Goal: Task Accomplishment & Management: Complete application form

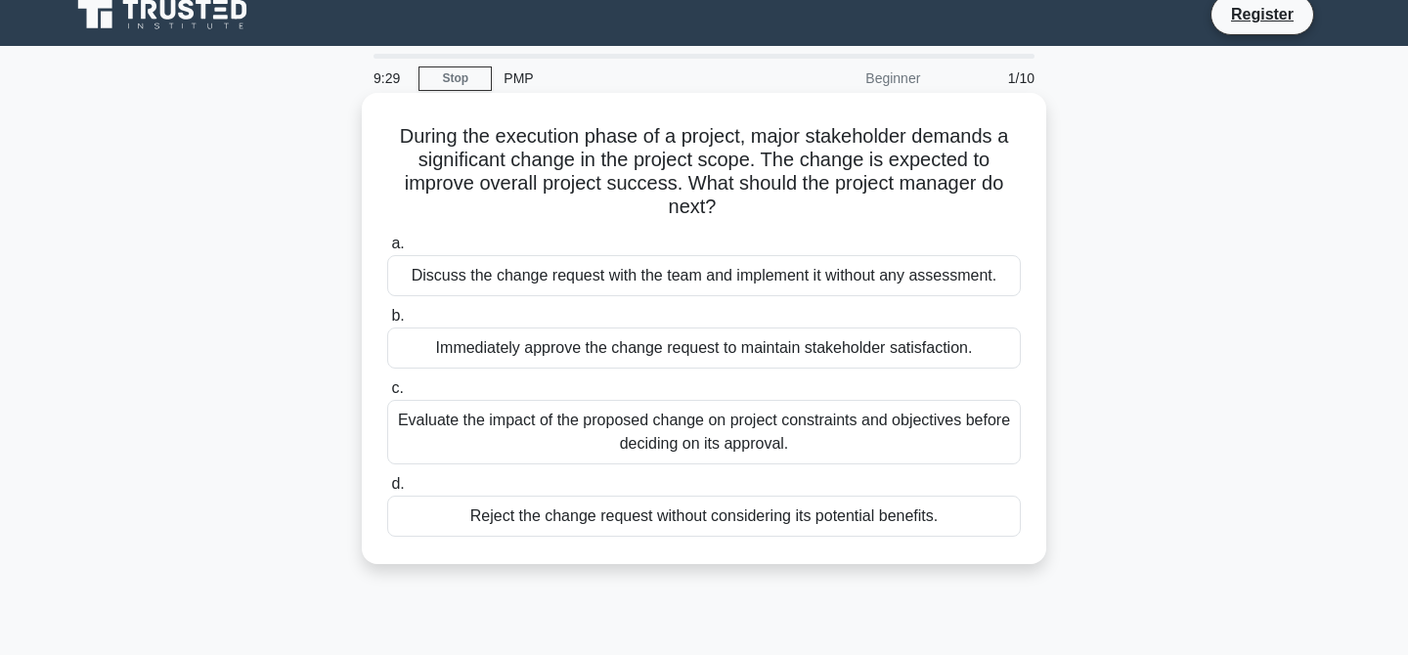
scroll to position [18, 0]
click at [765, 437] on div "Evaluate the impact of the proposed change on project constraints and objective…" at bounding box center [704, 431] width 634 height 65
click at [387, 394] on input "c. Evaluate the impact of the proposed change on project constraints and object…" at bounding box center [387, 387] width 0 height 13
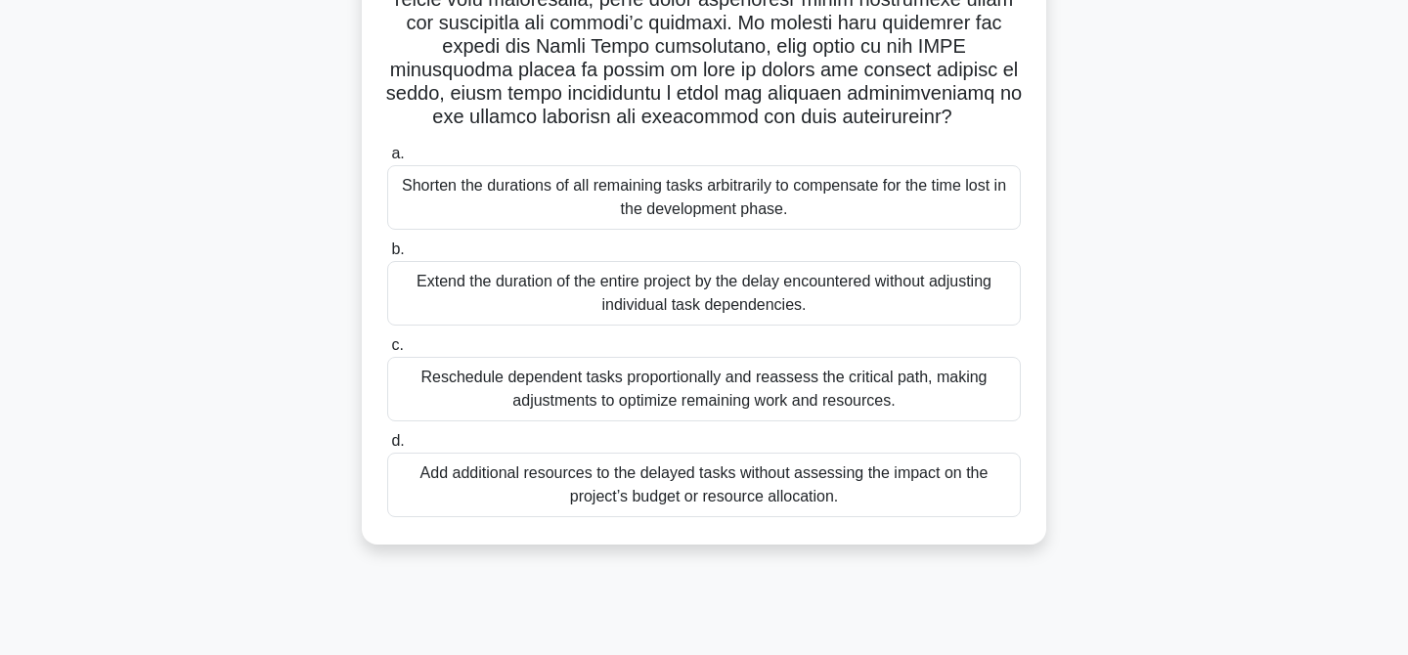
scroll to position [392, 0]
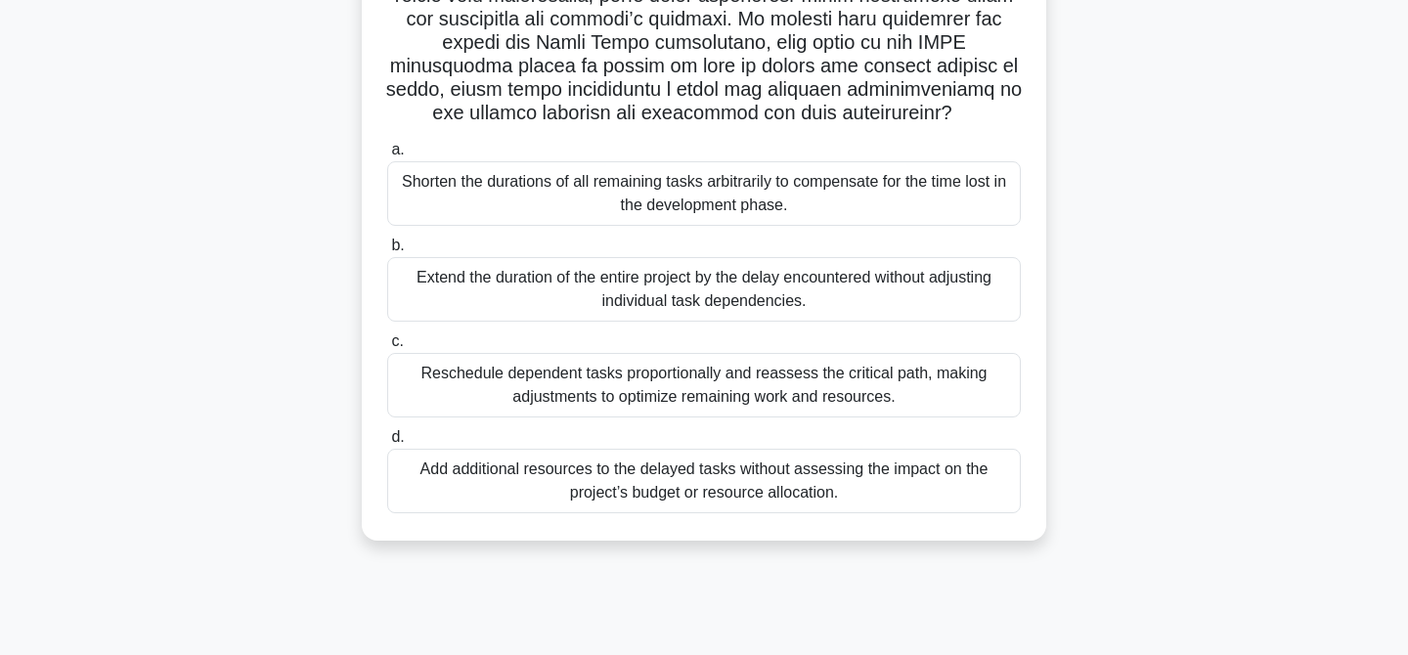
click at [731, 385] on div "Reschedule dependent tasks proportionally and reassess the critical path, makin…" at bounding box center [704, 385] width 634 height 65
click at [387, 348] on input "c. Reschedule dependent tasks proportionally and reassess the critical path, ma…" at bounding box center [387, 341] width 0 height 13
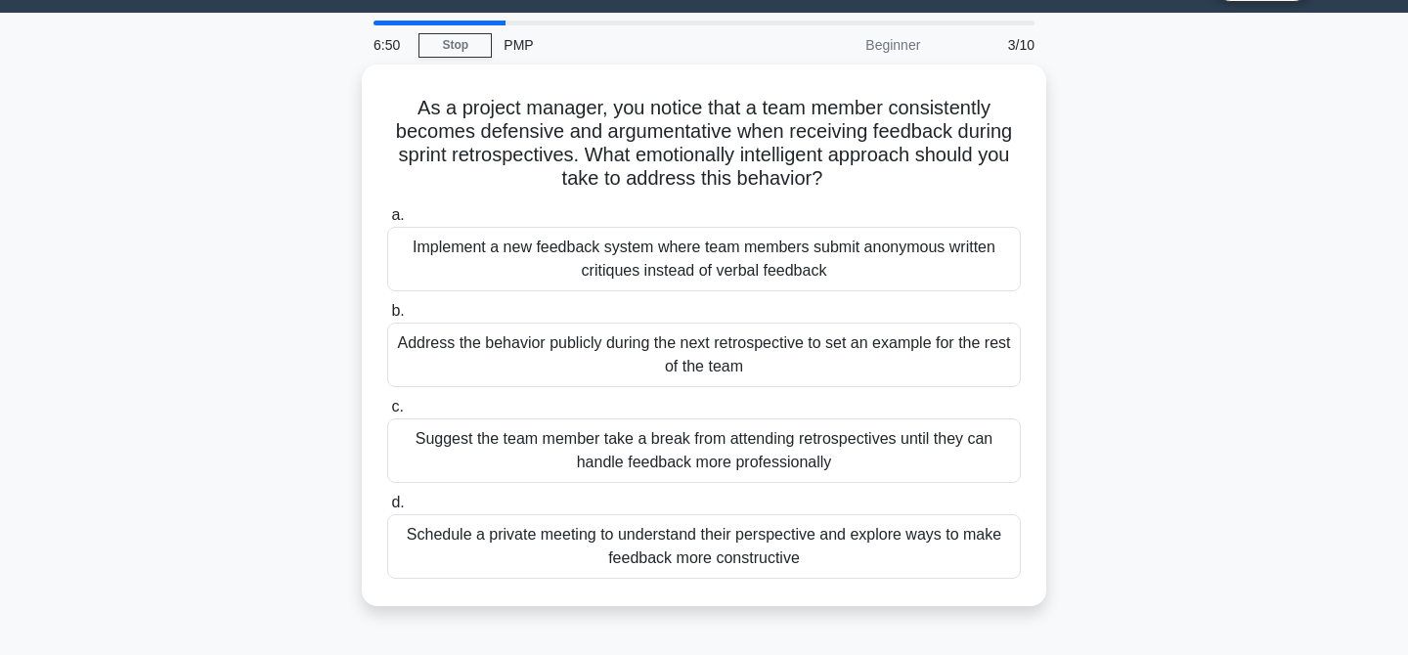
scroll to position [52, 0]
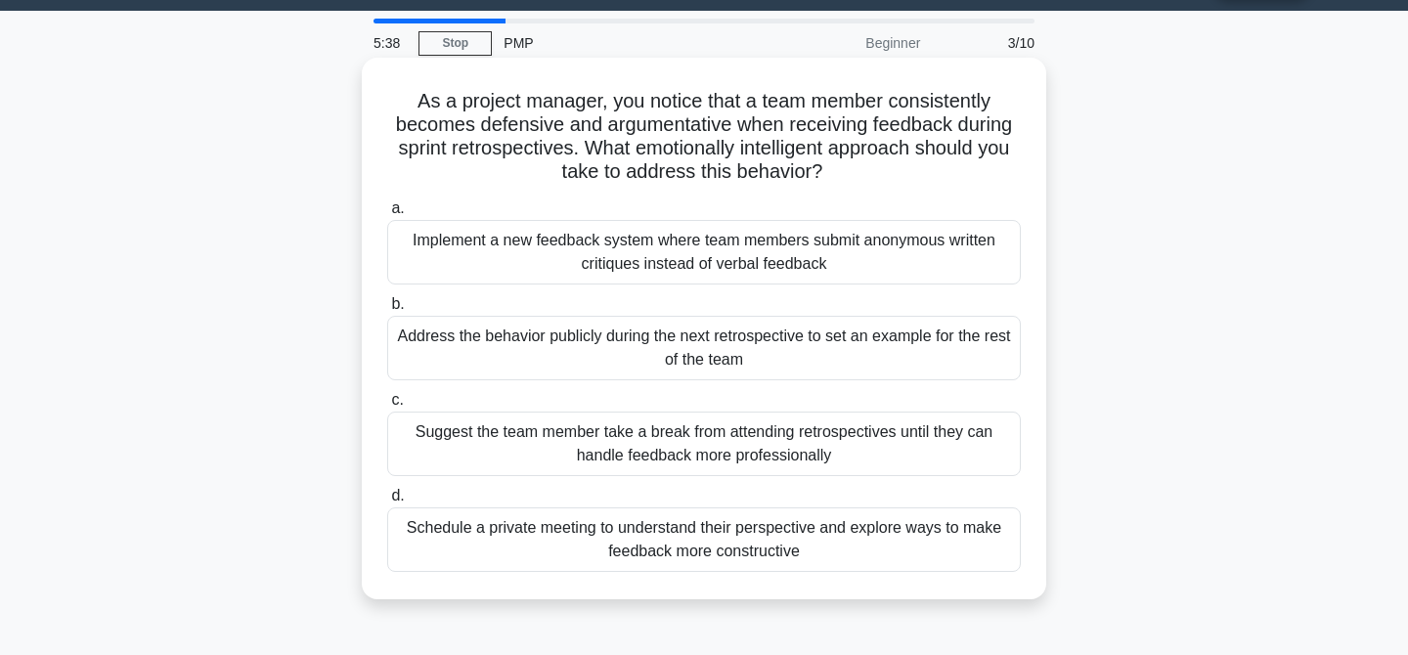
click at [730, 537] on div "Schedule a private meeting to understand their perspective and explore ways to …" at bounding box center [704, 540] width 634 height 65
click at [387, 503] on input "d. Schedule a private meeting to understand their perspective and explore ways …" at bounding box center [387, 496] width 0 height 13
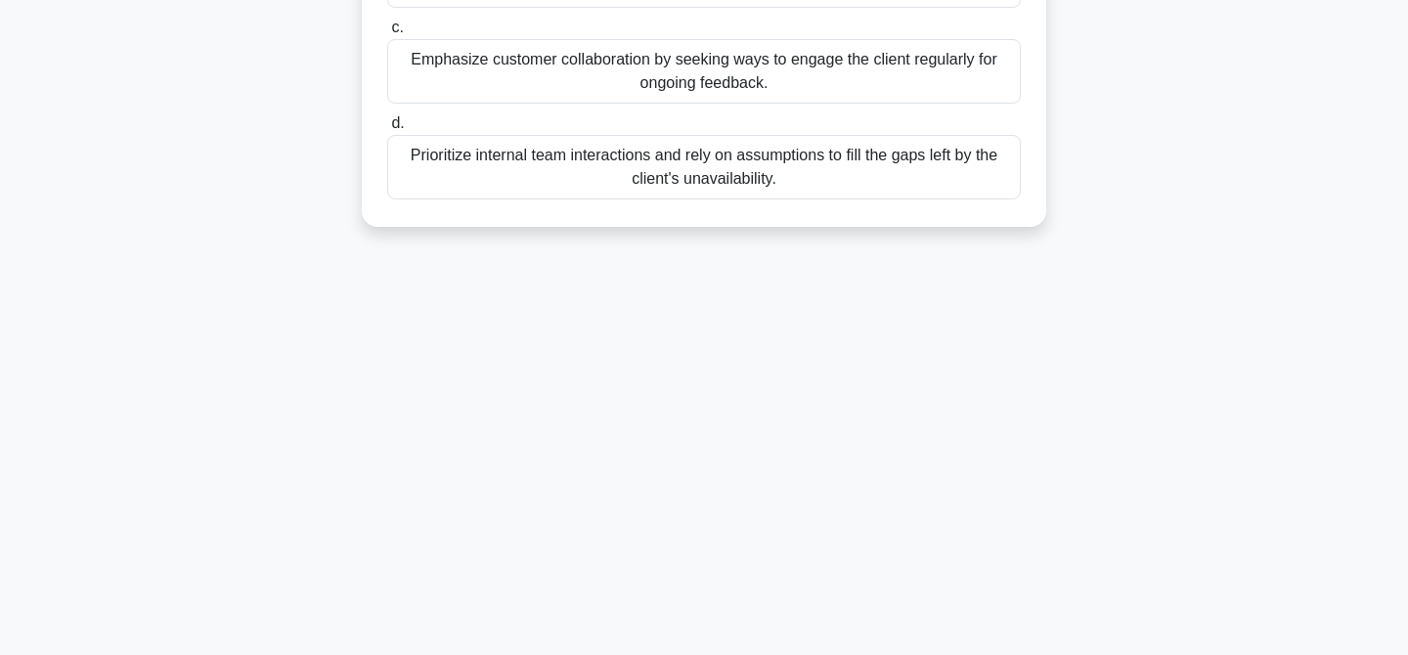
scroll to position [0, 0]
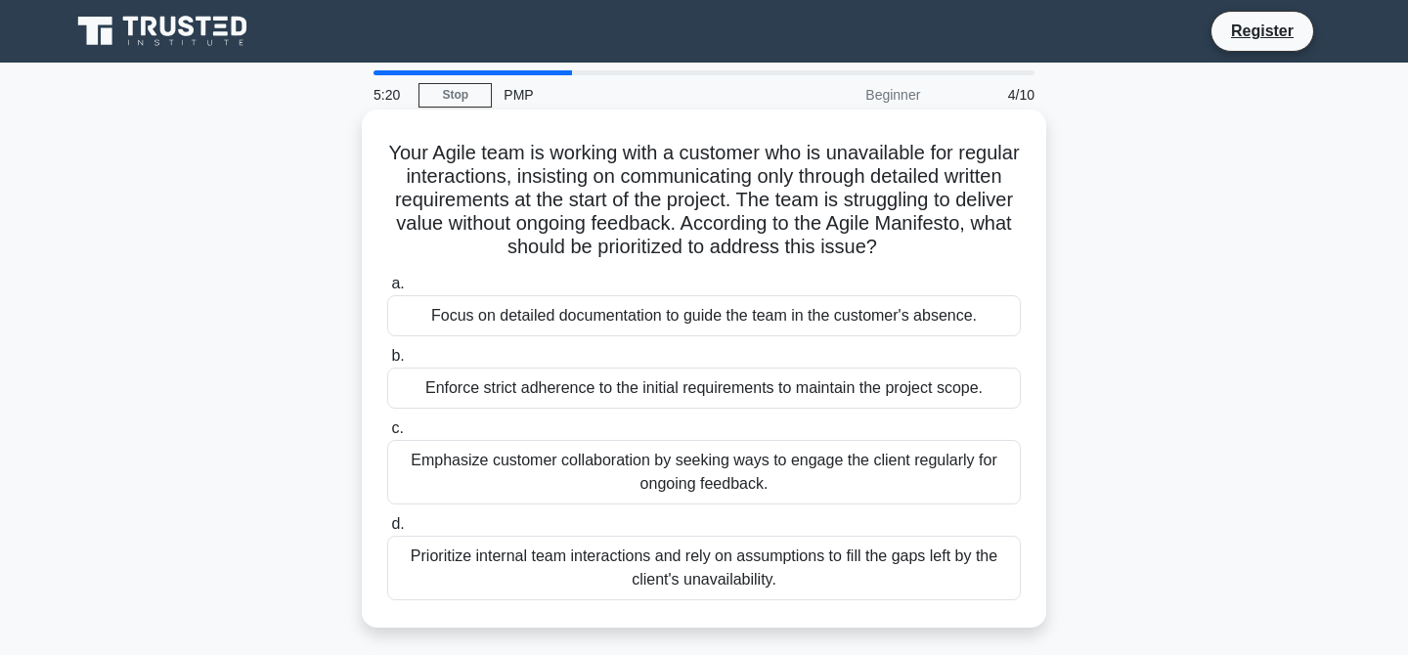
click at [580, 472] on div "Emphasize customer collaboration by seeking ways to engage the client regularly…" at bounding box center [704, 472] width 634 height 65
click at [387, 435] on input "c. Emphasize customer collaboration by seeking ways to engage the client regula…" at bounding box center [387, 428] width 0 height 13
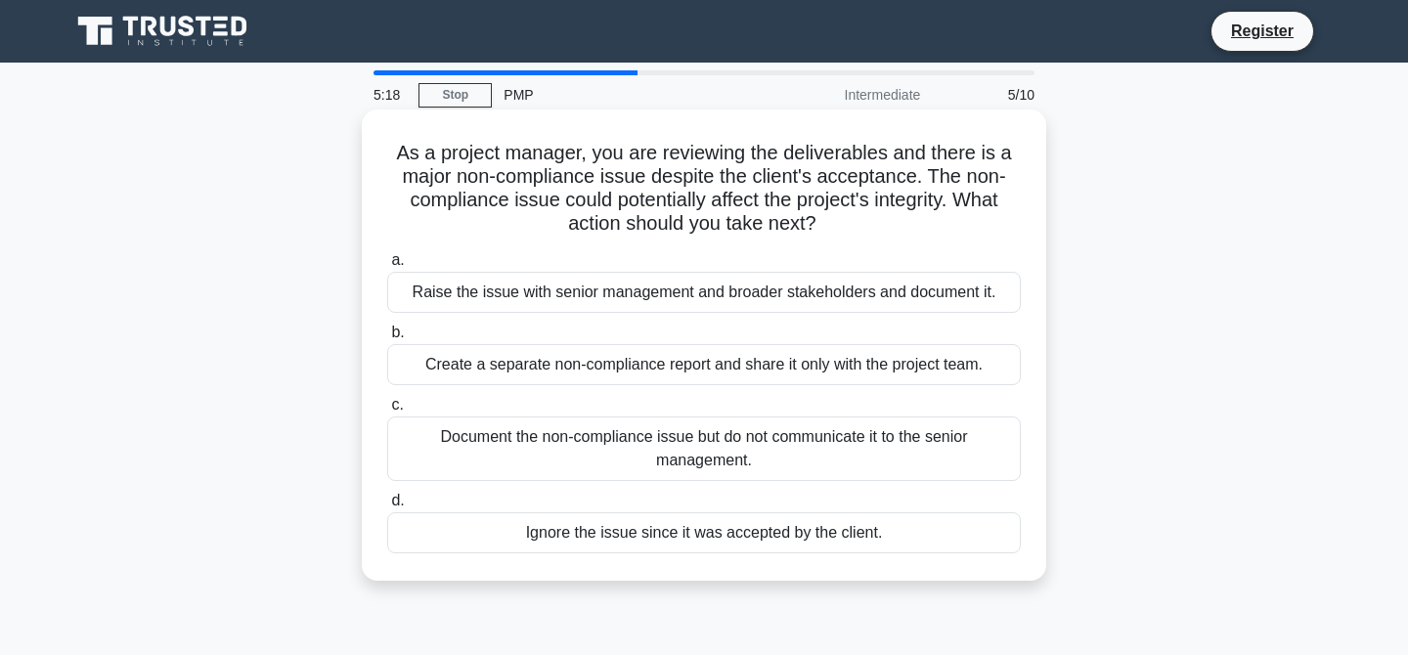
click at [574, 449] on div "Document the non-compliance issue but do not communicate it to the senior manag…" at bounding box center [704, 449] width 634 height 65
click at [387, 412] on input "c. Document the non-compliance issue but do not communicate it to the senior ma…" at bounding box center [387, 405] width 0 height 13
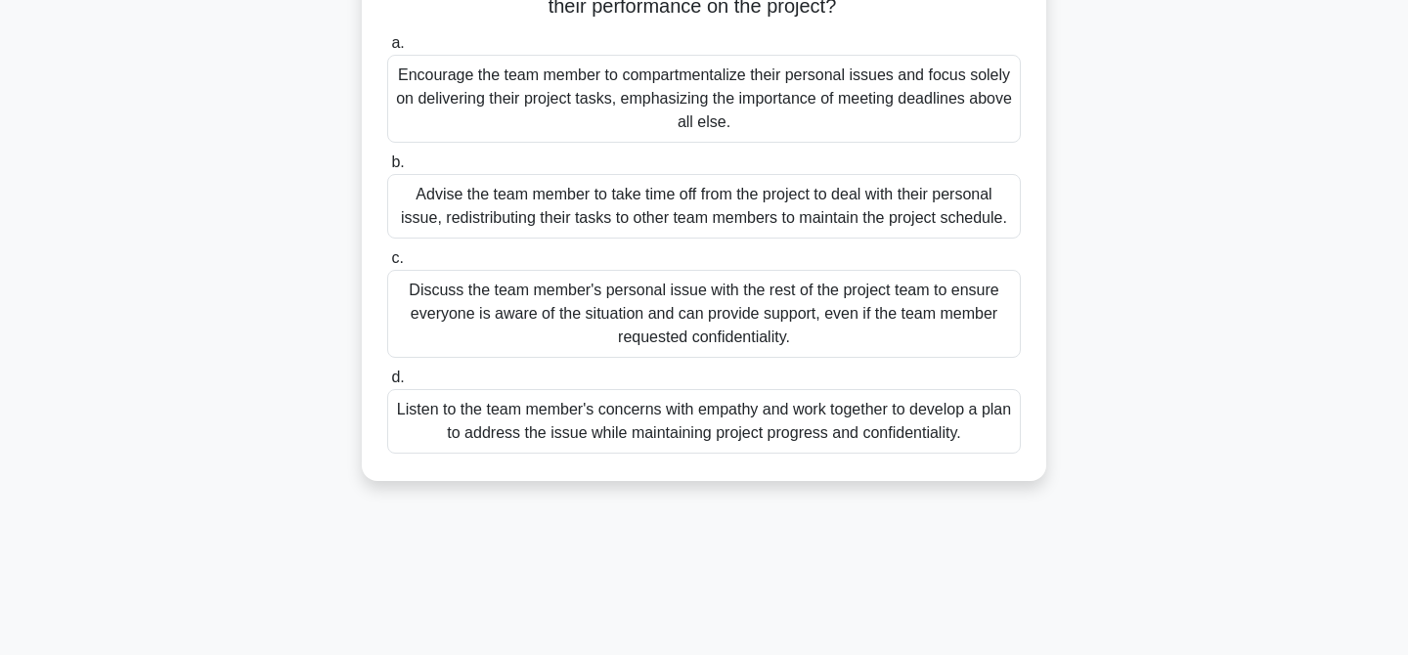
click at [574, 449] on div "Listen to the team member's concerns with empathy and work together to develop …" at bounding box center [704, 421] width 634 height 65
click at [387, 384] on input "d. Listen to the team member's concerns with empathy and work together to devel…" at bounding box center [387, 378] width 0 height 13
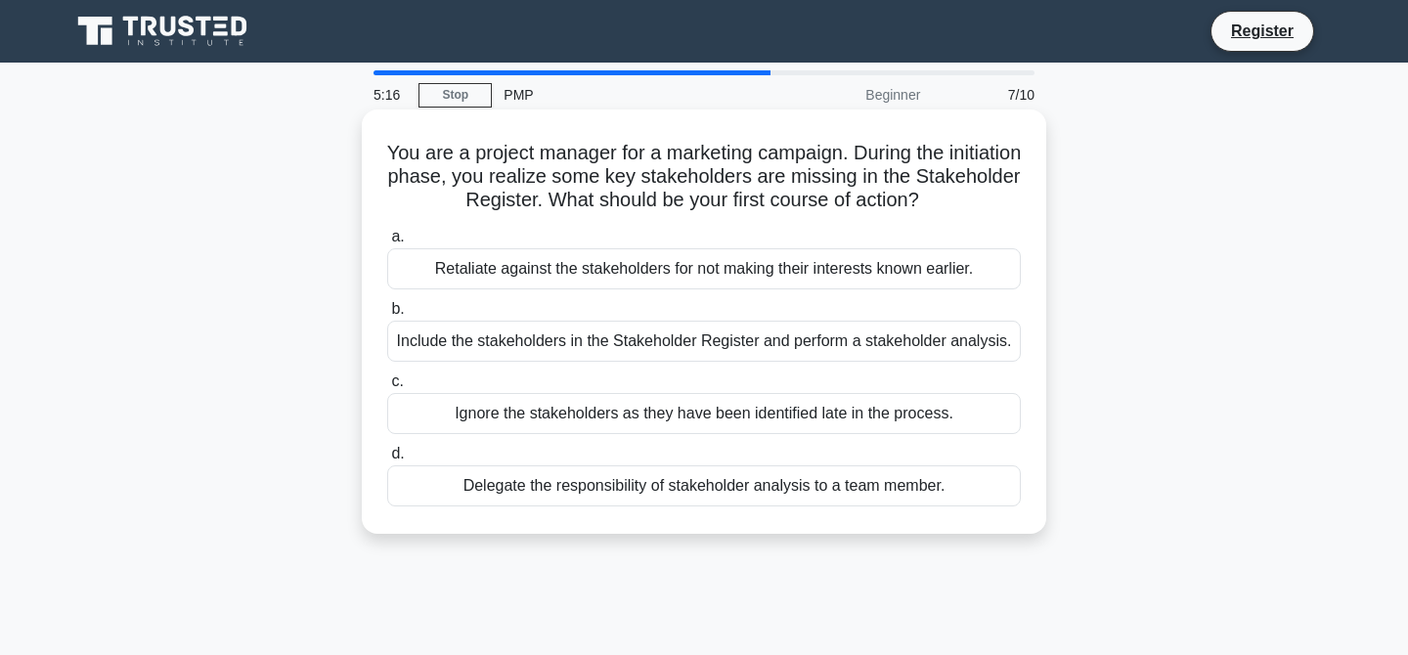
scroll to position [1, 0]
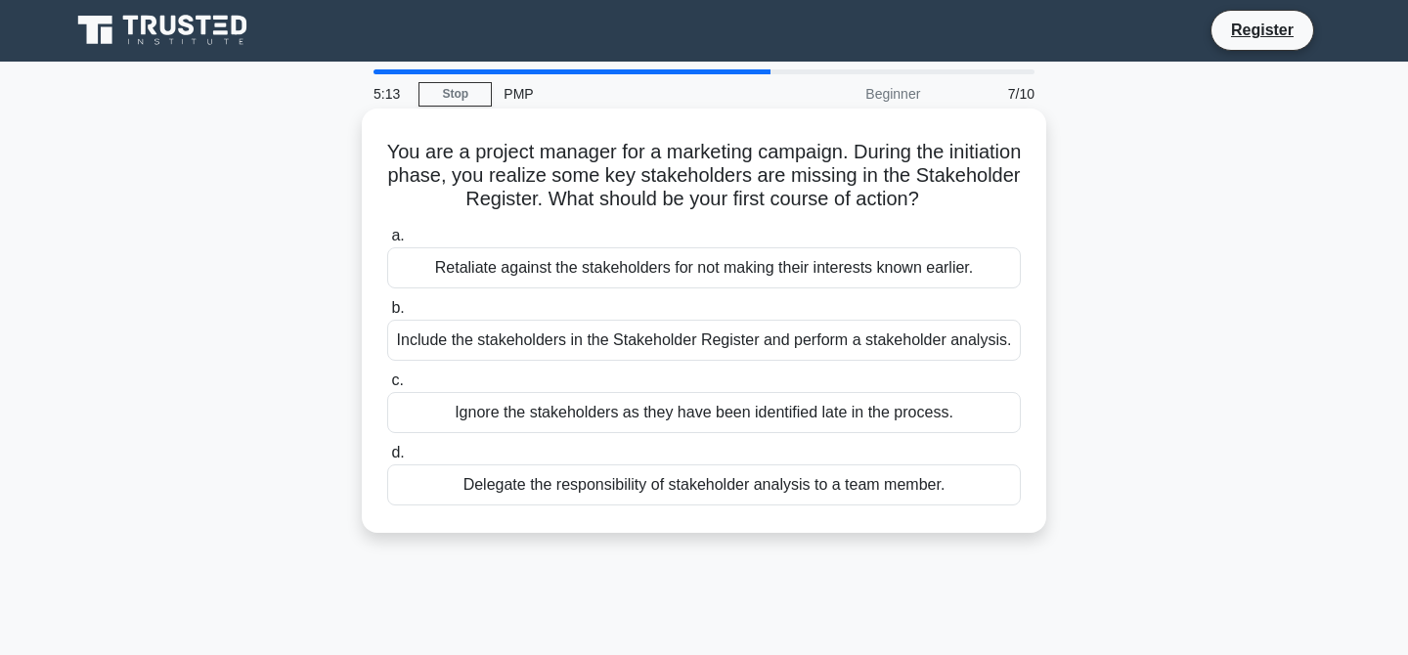
click at [527, 348] on div "Include the stakeholders in the Stakeholder Register and perform a stakeholder …" at bounding box center [704, 340] width 634 height 41
click at [387, 315] on input "b. Include the stakeholders in the Stakeholder Register and perform a stakehold…" at bounding box center [387, 308] width 0 height 13
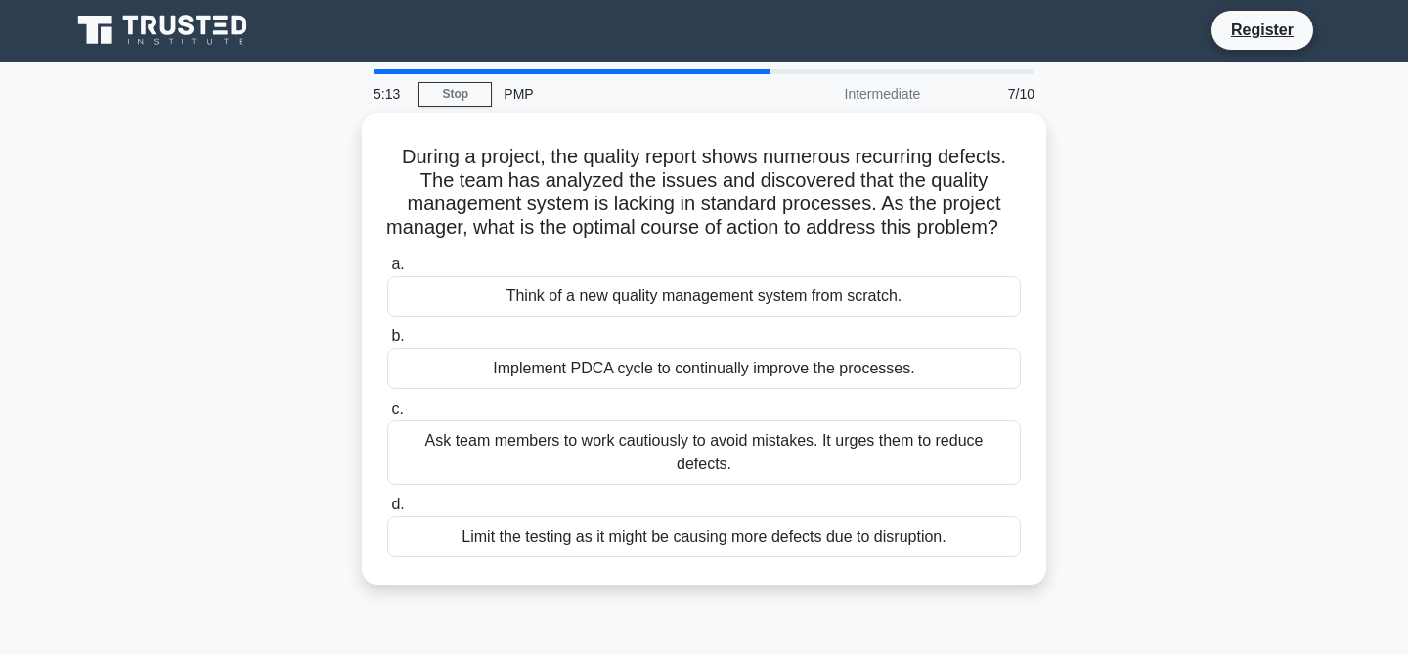
scroll to position [0, 0]
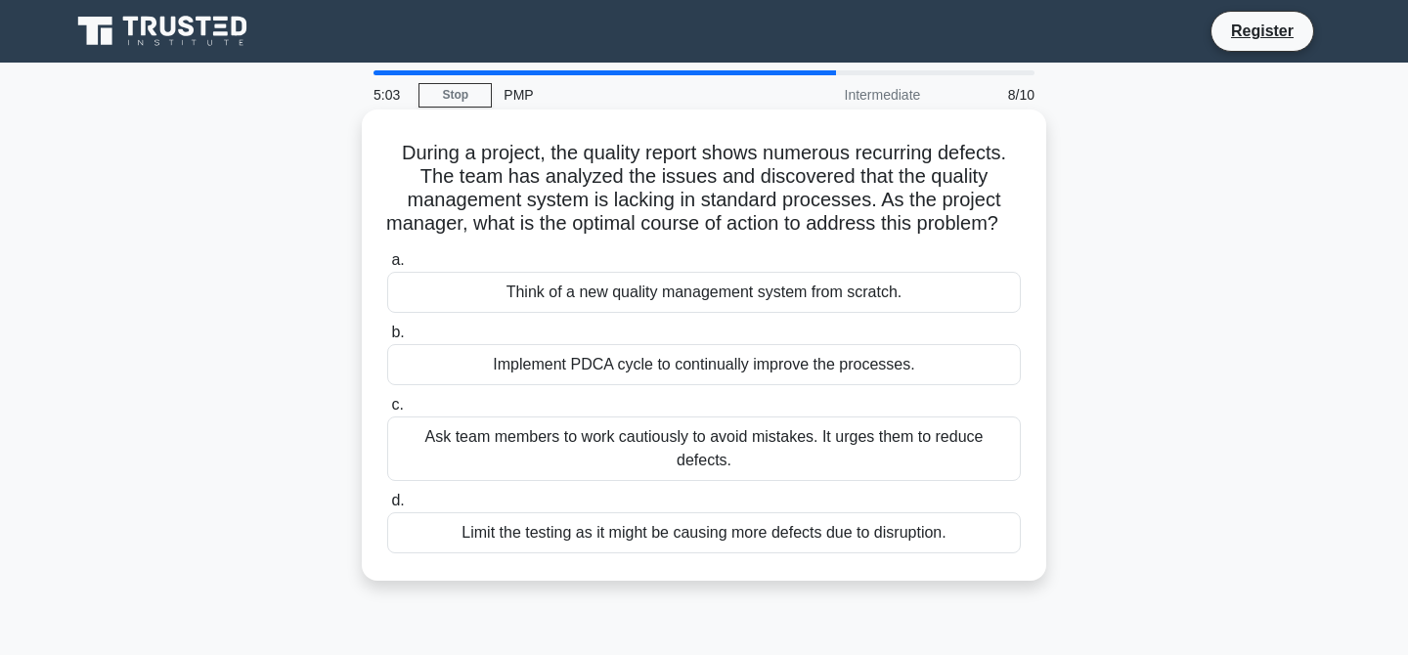
click at [723, 429] on label "c. Ask team members to work cautiously to avoid mistakes. It urges them to redu…" at bounding box center [704, 437] width 634 height 88
click at [387, 412] on input "c. Ask team members to work cautiously to avoid mistakes. It urges them to redu…" at bounding box center [387, 405] width 0 height 13
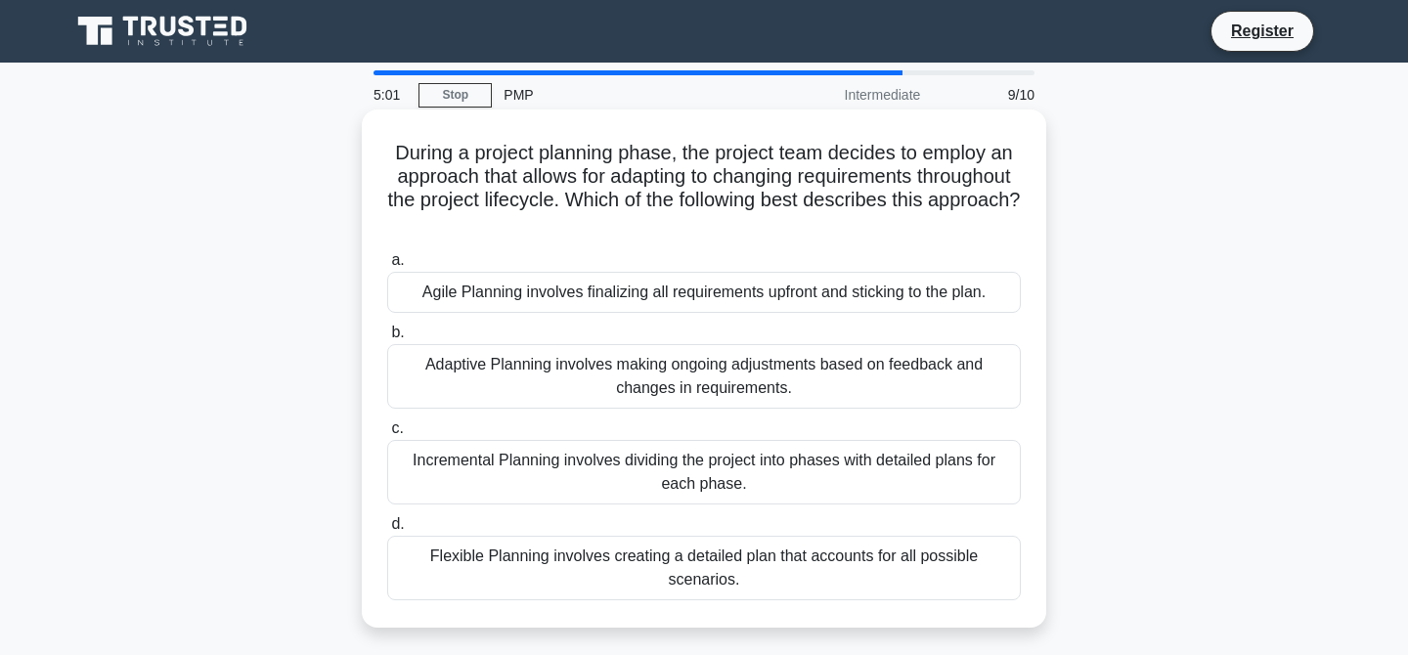
click at [527, 458] on div "Incremental Planning involves dividing the project into phases with detailed pl…" at bounding box center [704, 472] width 634 height 65
click at [387, 435] on input "c. Incremental Planning involves dividing the project into phases with detailed…" at bounding box center [387, 428] width 0 height 13
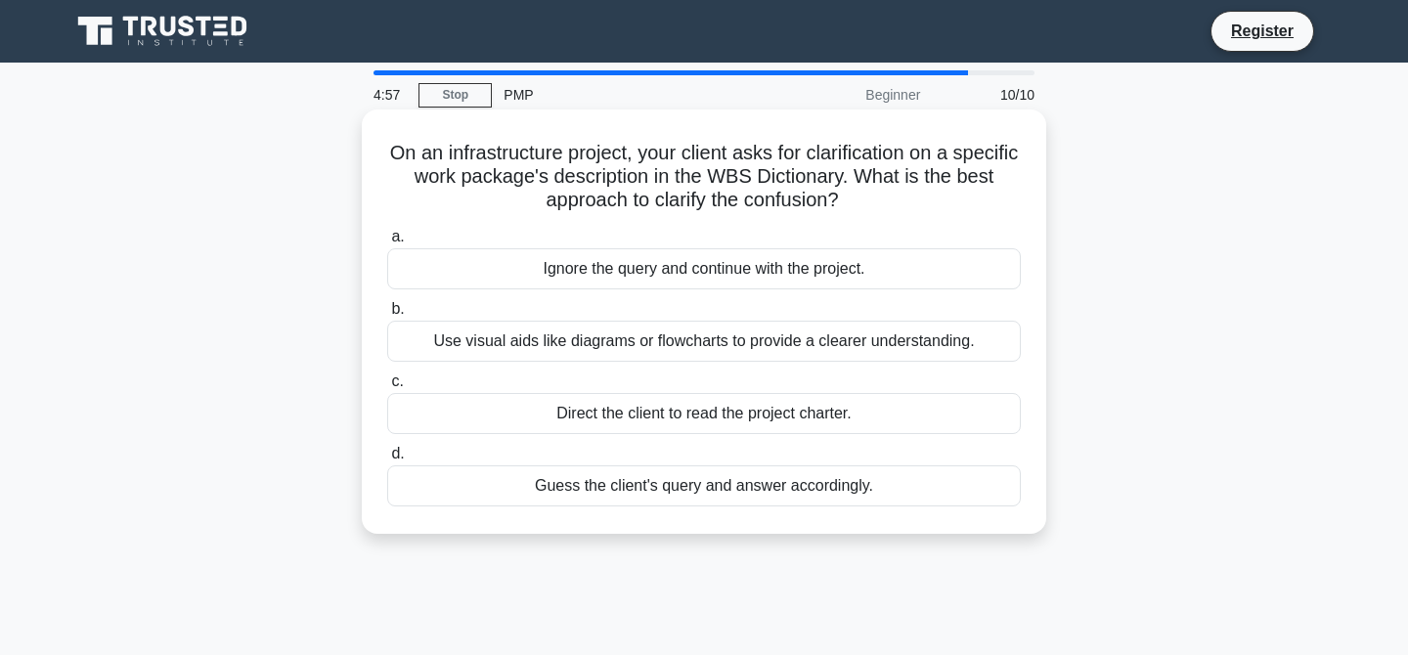
click at [598, 346] on div "Use visual aids like diagrams or flowcharts to provide a clearer understanding." at bounding box center [704, 341] width 634 height 41
click at [387, 316] on input "b. Use visual aids like diagrams or flowcharts to provide a clearer understandi…" at bounding box center [387, 309] width 0 height 13
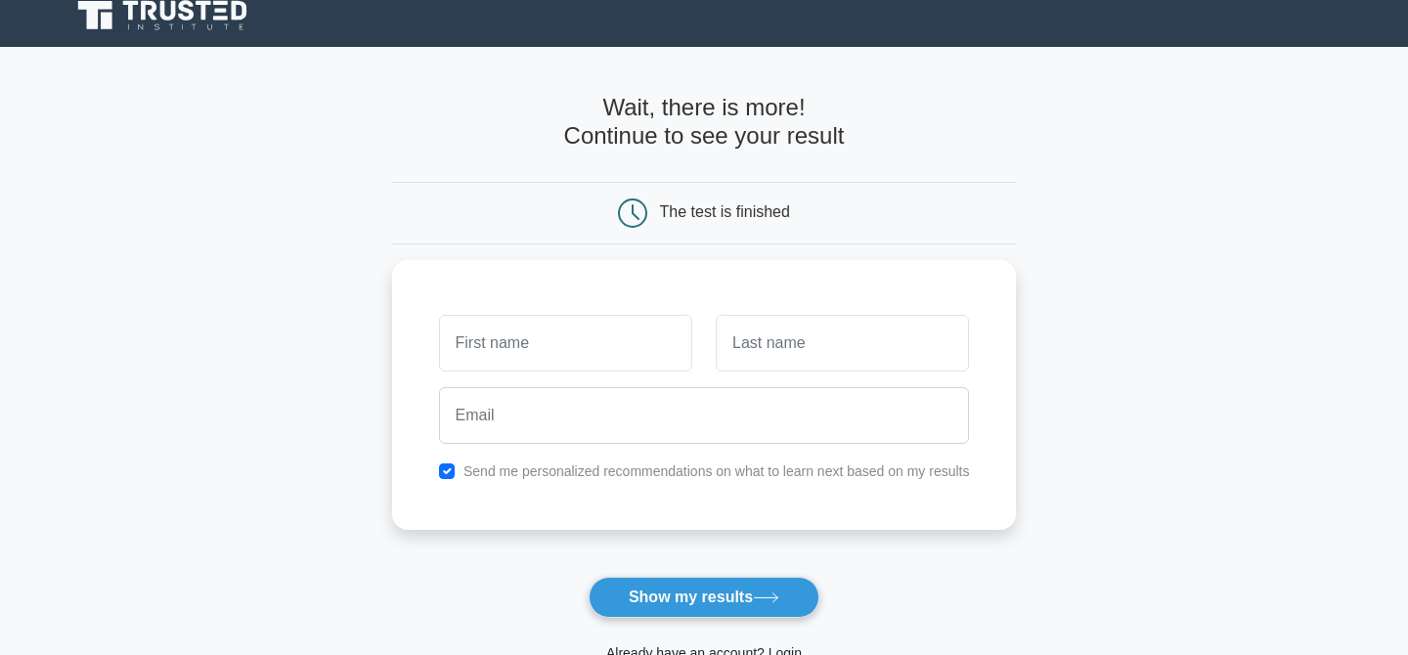
scroll to position [18, 0]
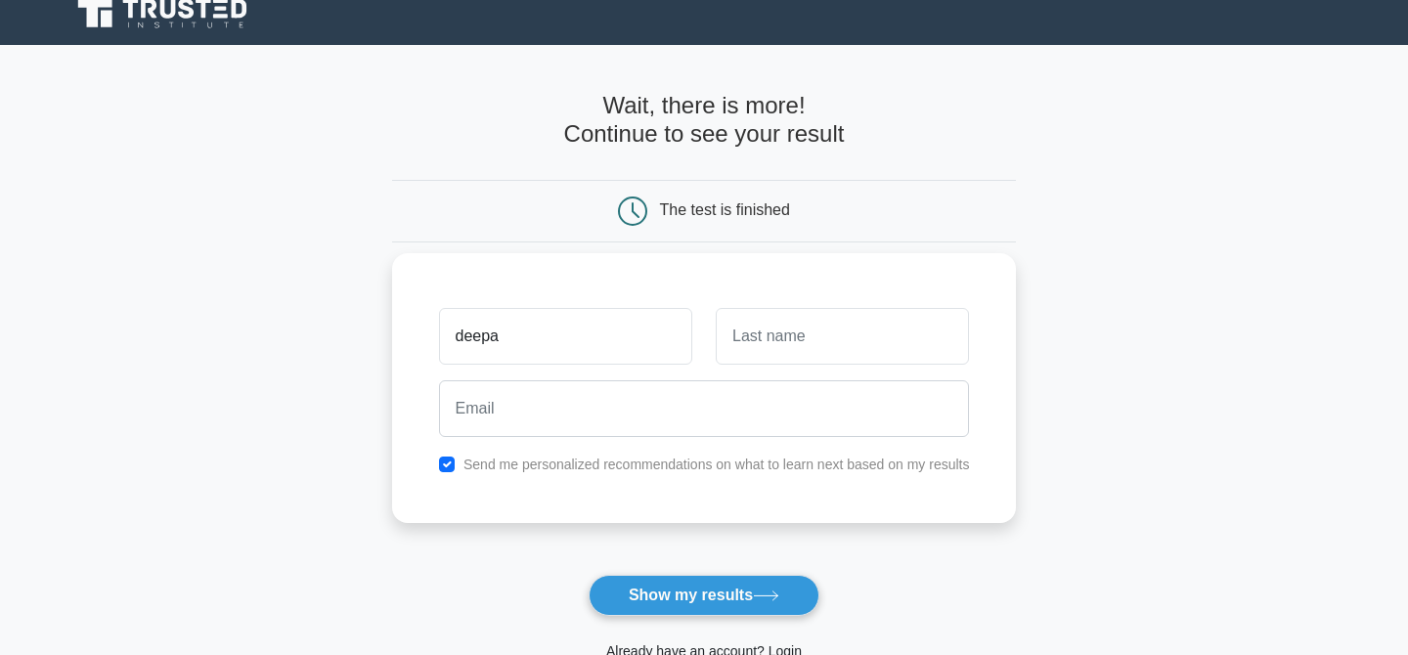
type input "deepa"
click at [759, 331] on input "text" at bounding box center [842, 336] width 253 height 57
type input "nag"
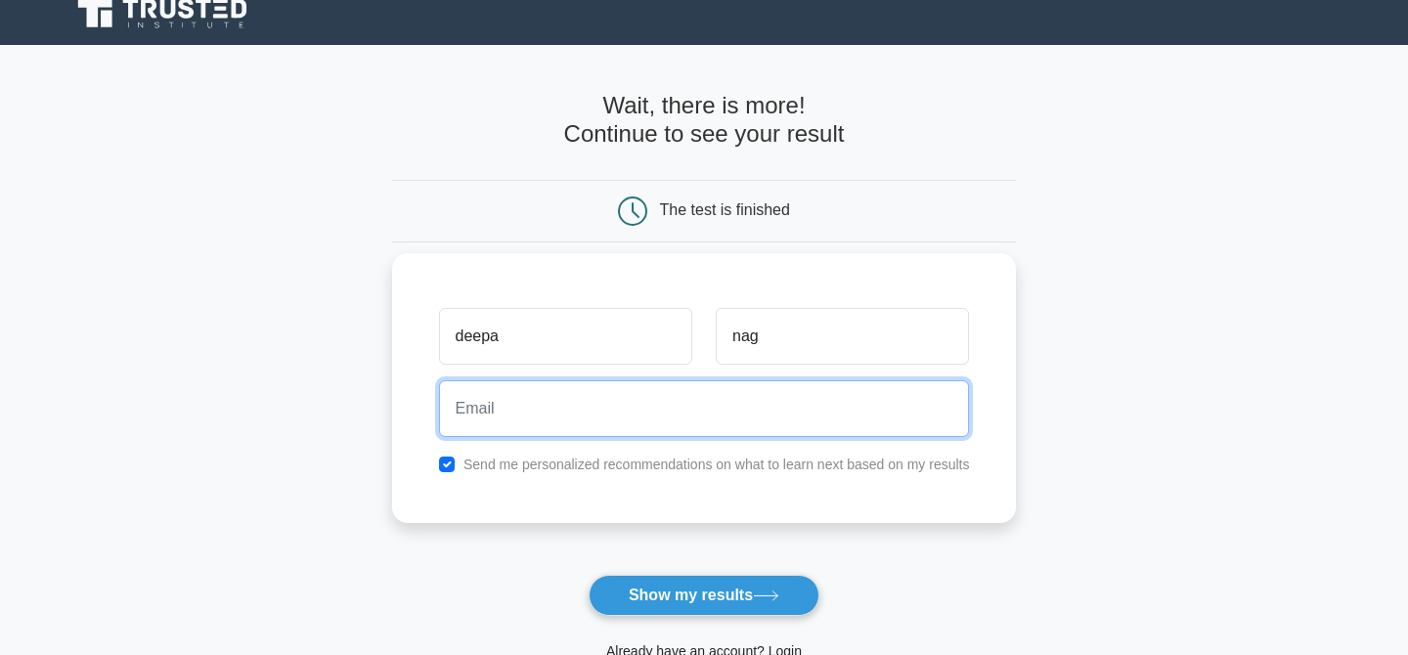
click at [679, 418] on input "email" at bounding box center [704, 408] width 531 height 57
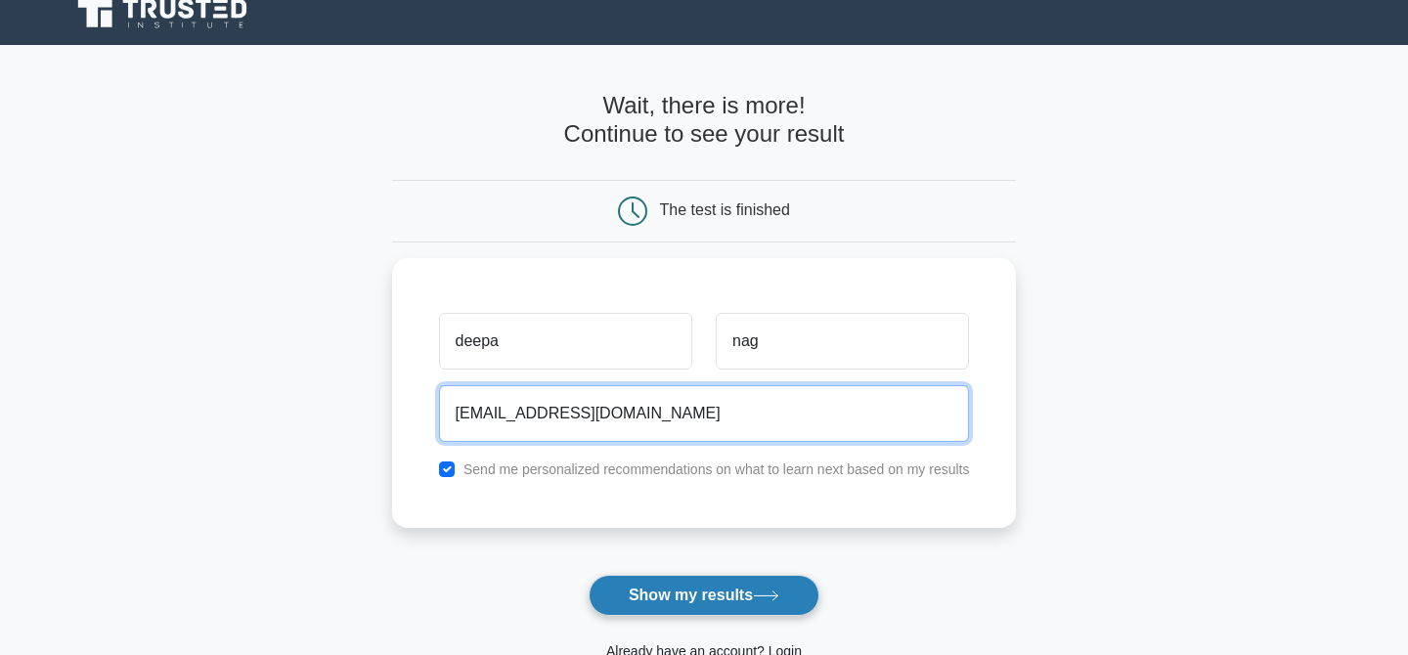
type input "[EMAIL_ADDRESS][DOMAIN_NAME]"
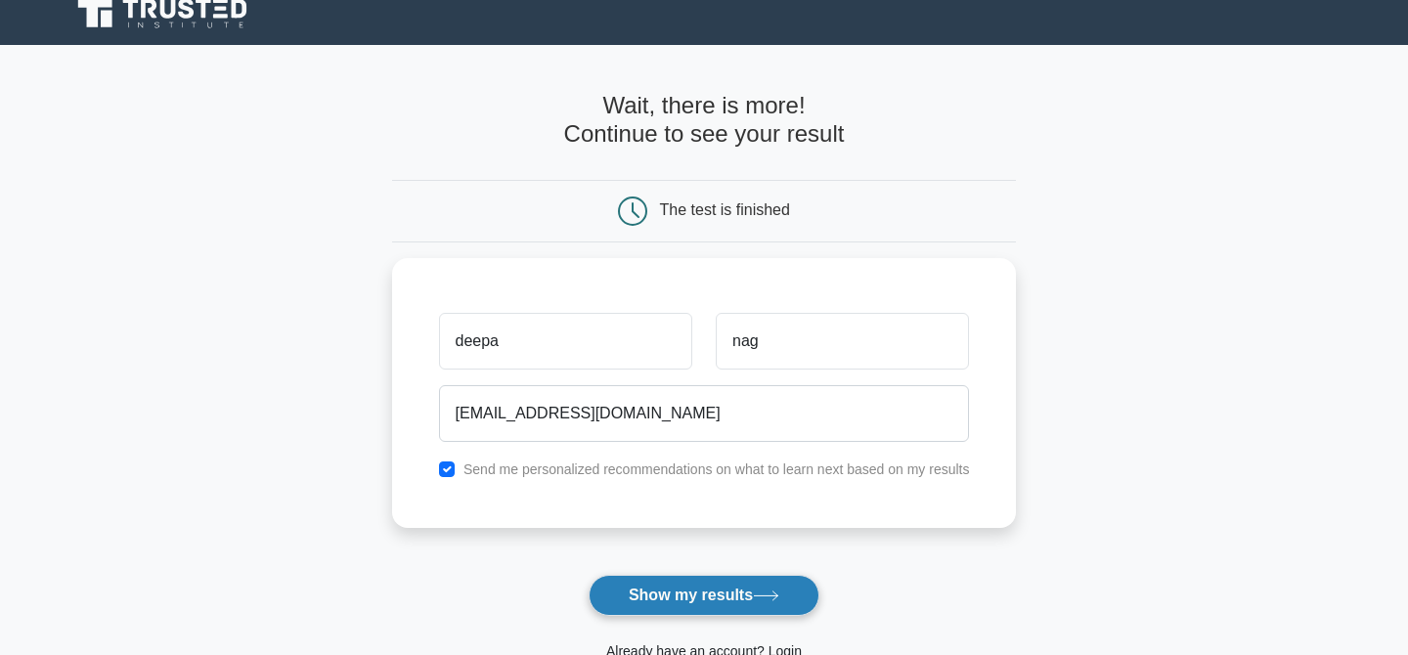
click at [743, 603] on button "Show my results" at bounding box center [704, 595] width 231 height 41
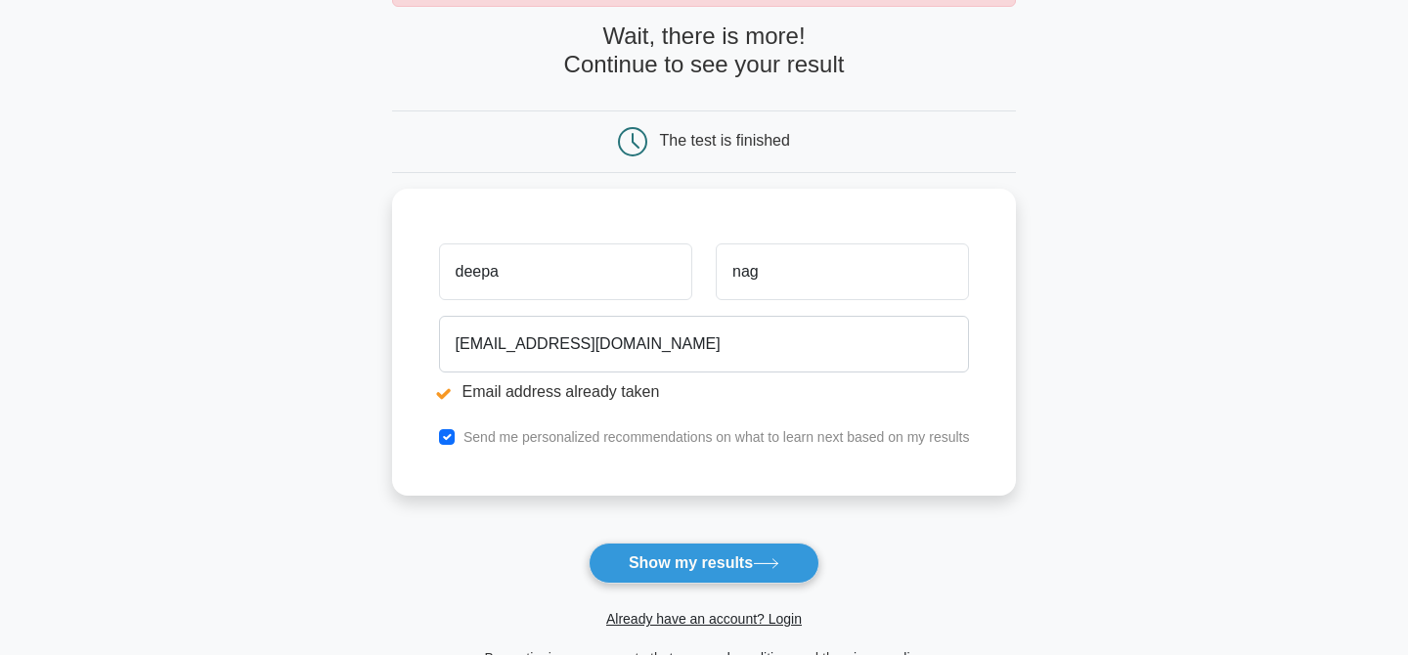
scroll to position [162, 0]
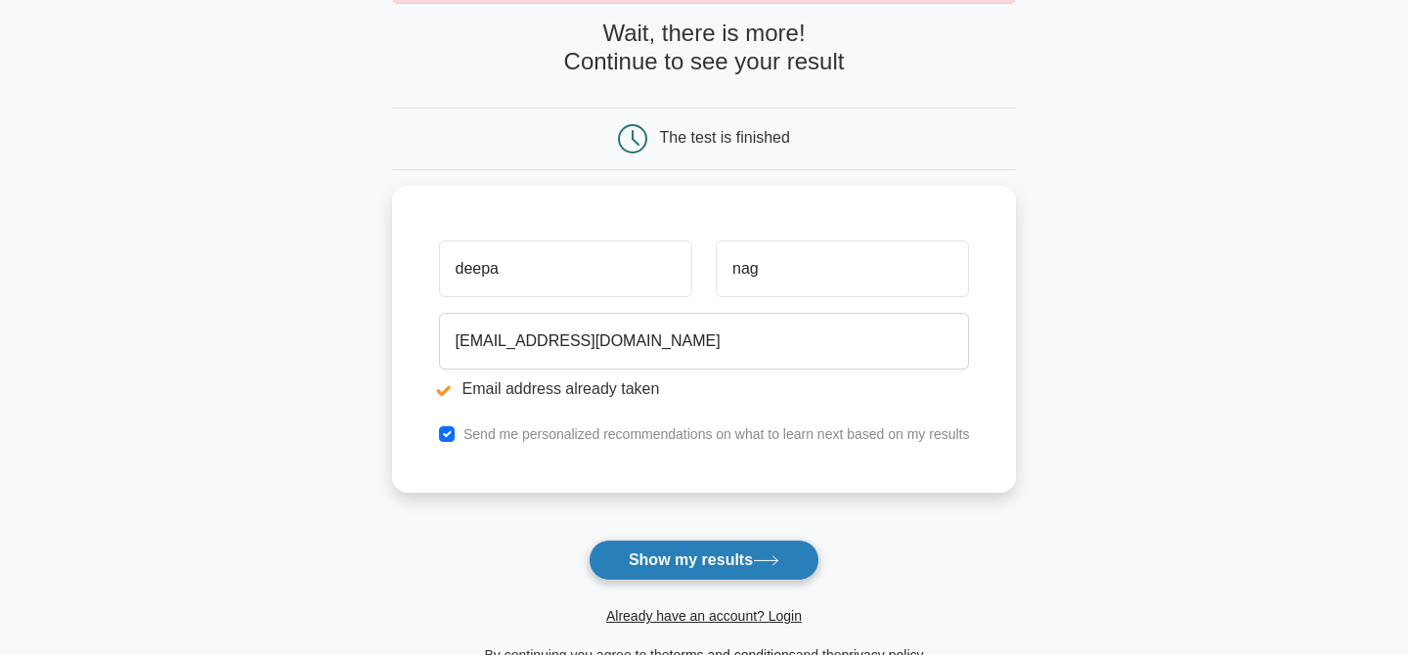
click at [714, 567] on button "Show my results" at bounding box center [704, 560] width 231 height 41
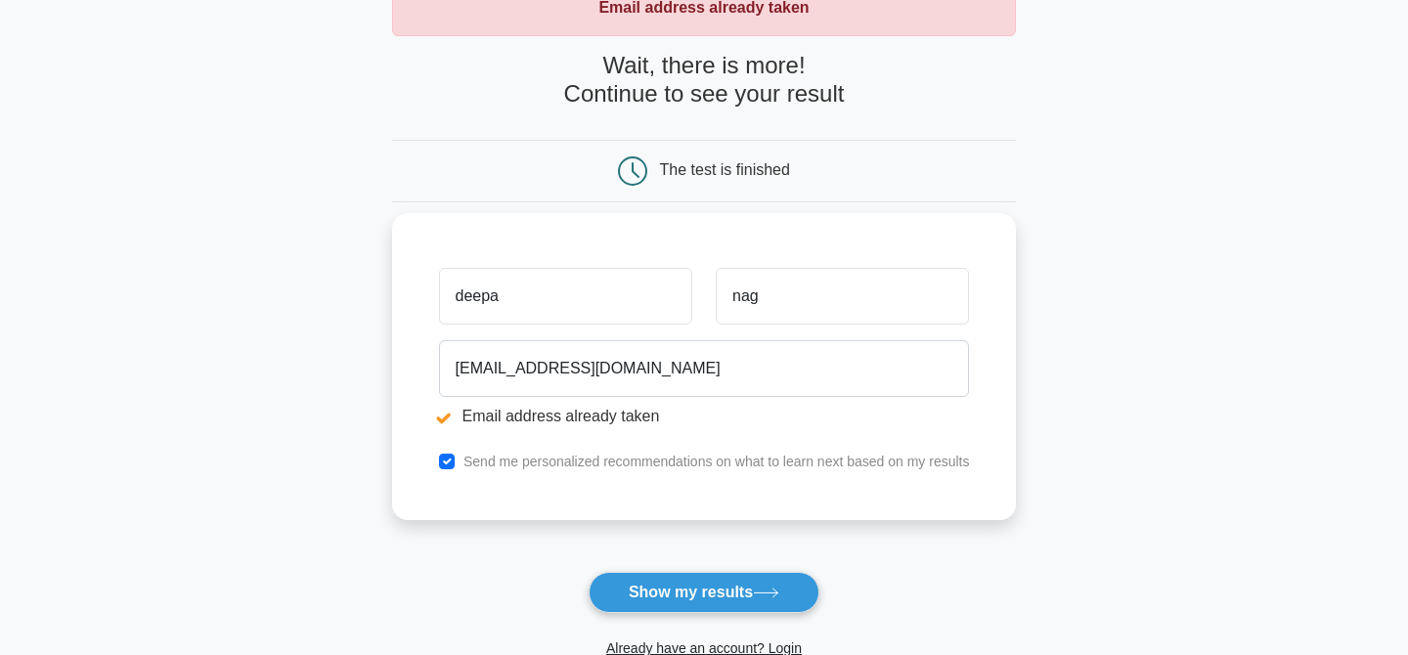
scroll to position [140, 0]
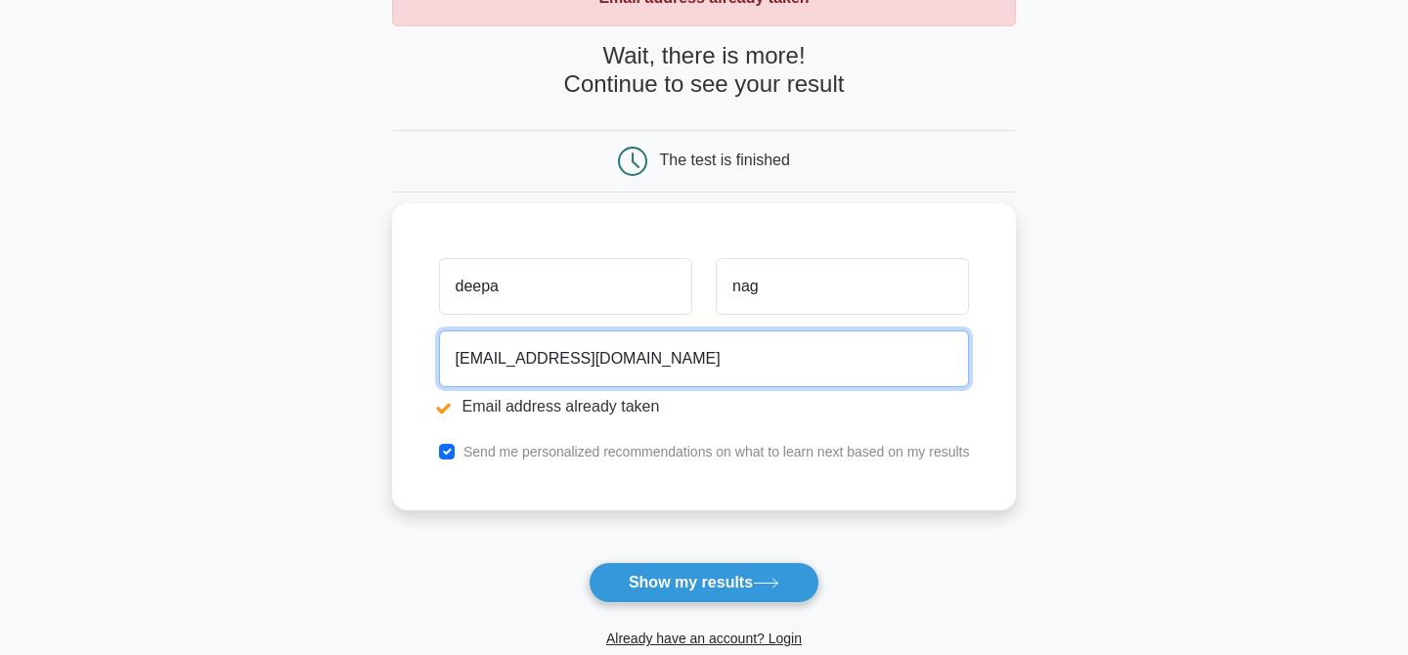
click at [504, 355] on input "[EMAIL_ADDRESS][DOMAIN_NAME]" at bounding box center [704, 359] width 531 height 57
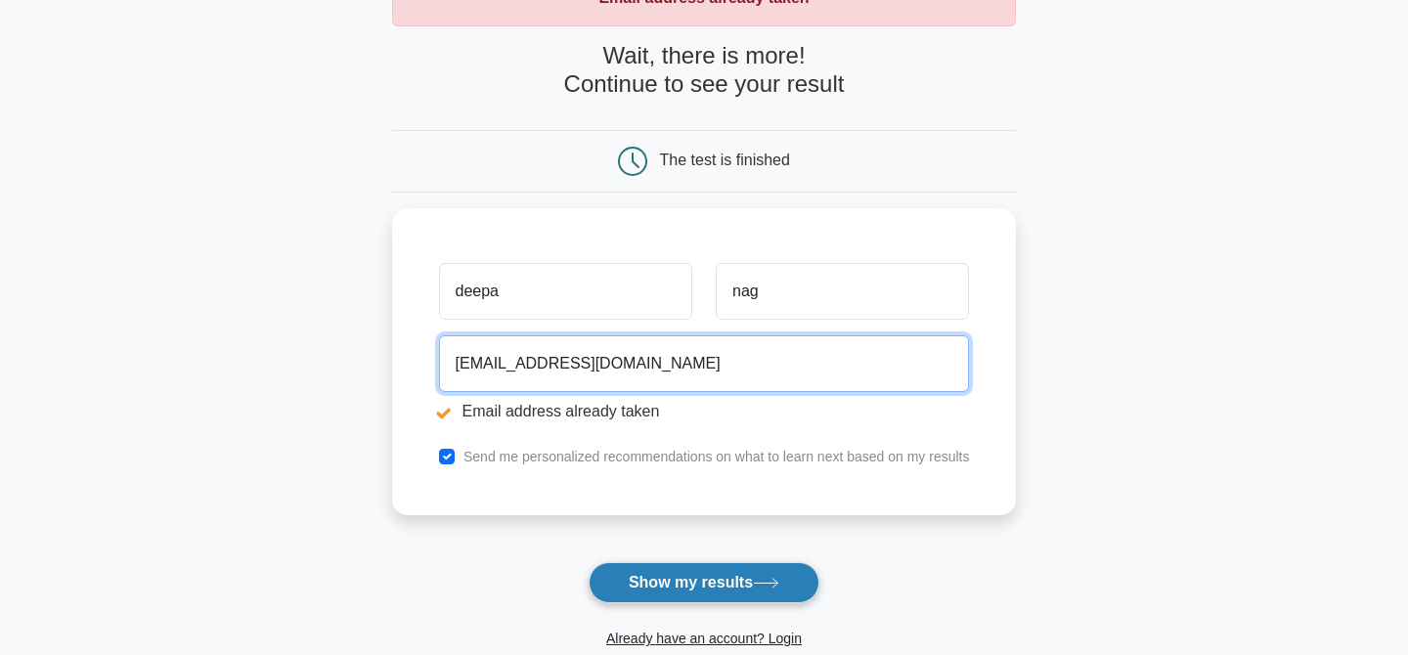
type input "[EMAIL_ADDRESS][DOMAIN_NAME]"
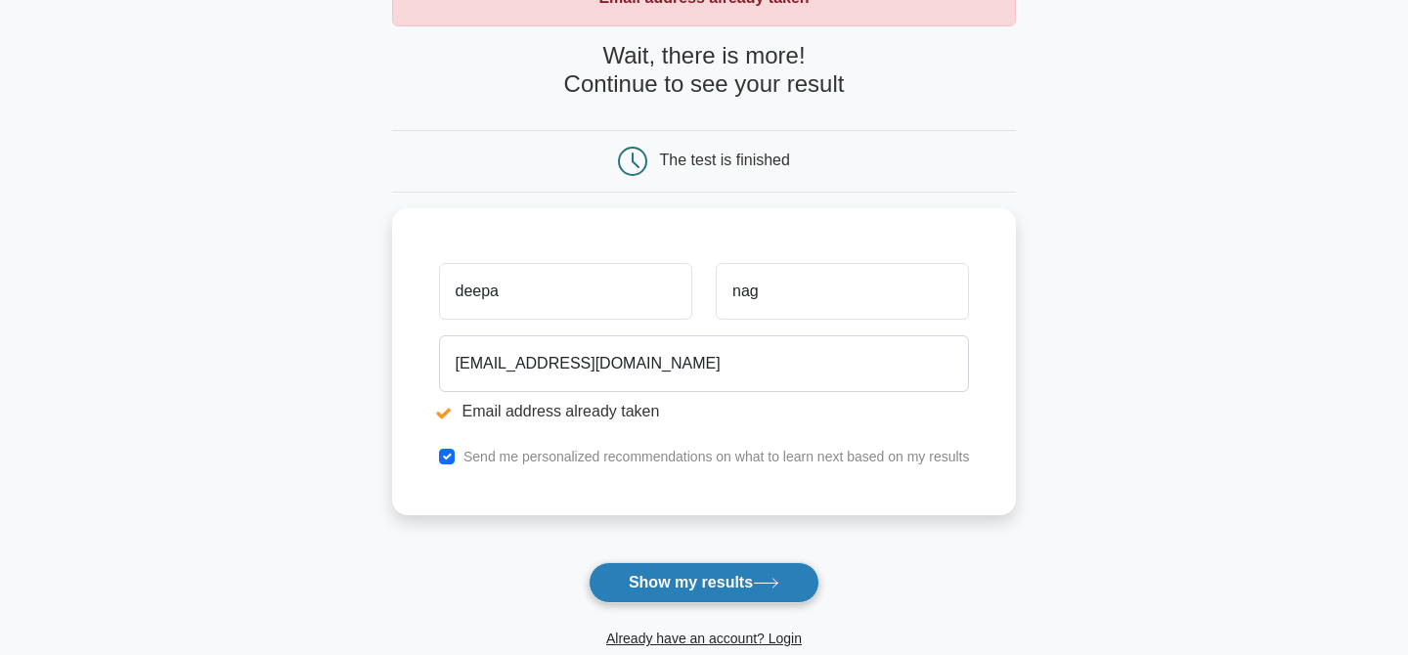
click at [686, 579] on button "Show my results" at bounding box center [704, 582] width 231 height 41
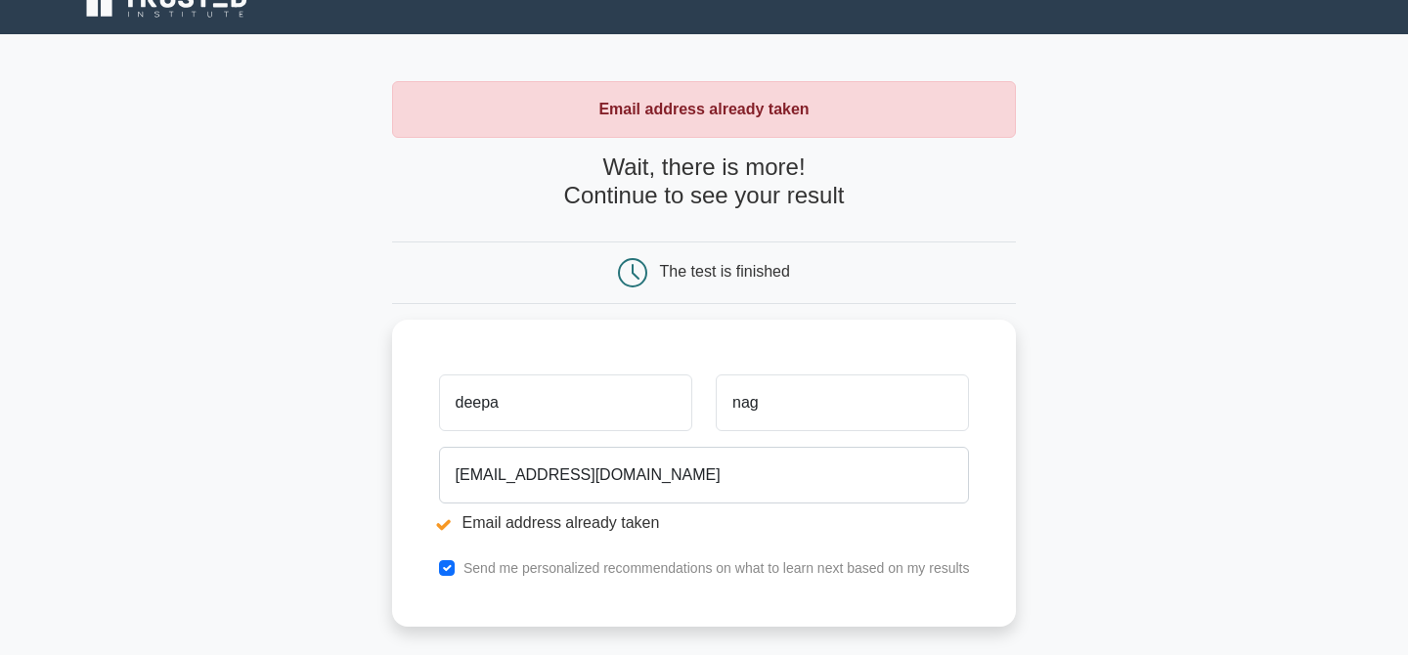
scroll to position [29, 0]
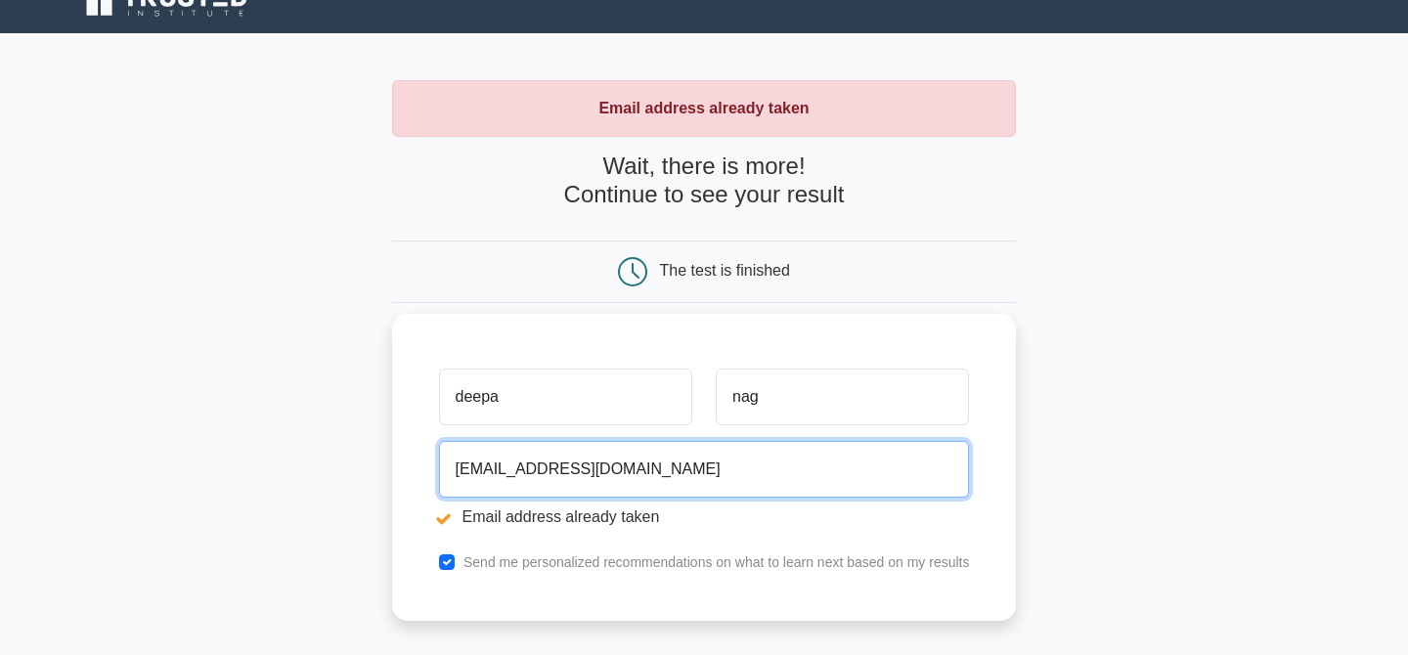
click at [538, 476] on input "[EMAIL_ADDRESS][DOMAIN_NAME]" at bounding box center [704, 469] width 531 height 57
click at [553, 469] on input "deepaj@gmail.com" at bounding box center [704, 469] width 531 height 57
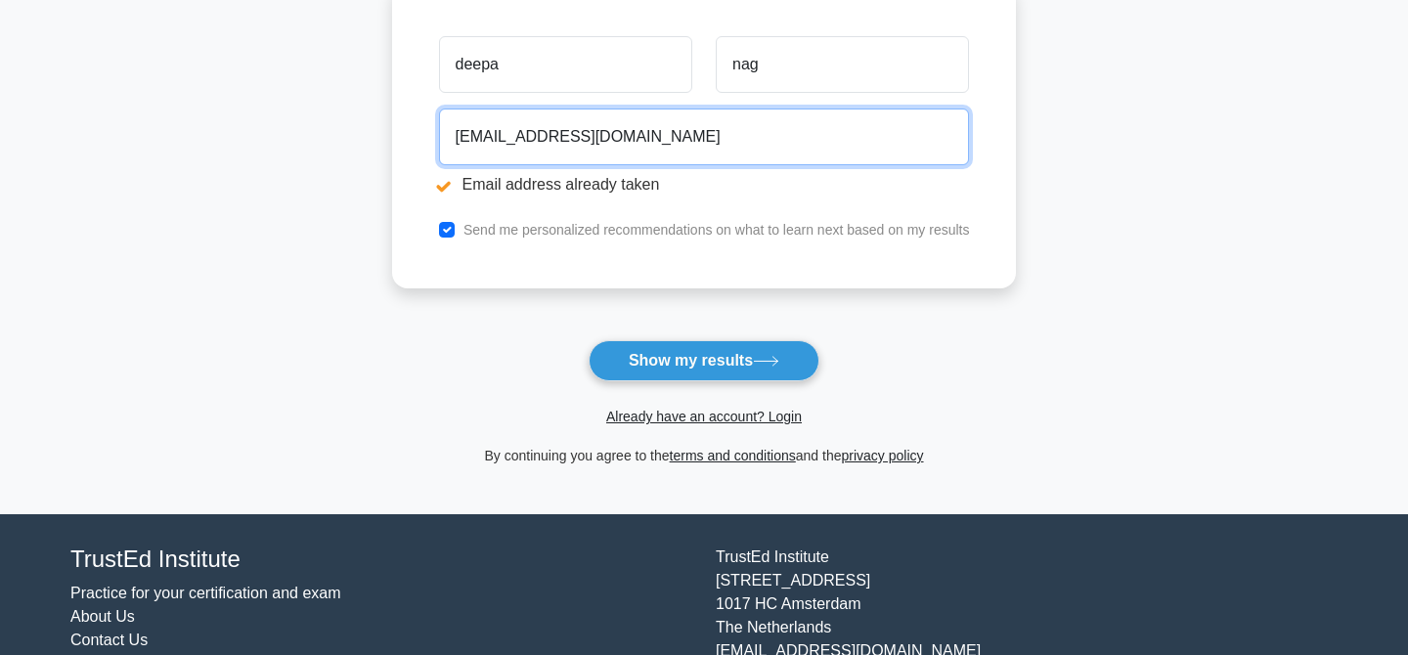
scroll to position [437, 0]
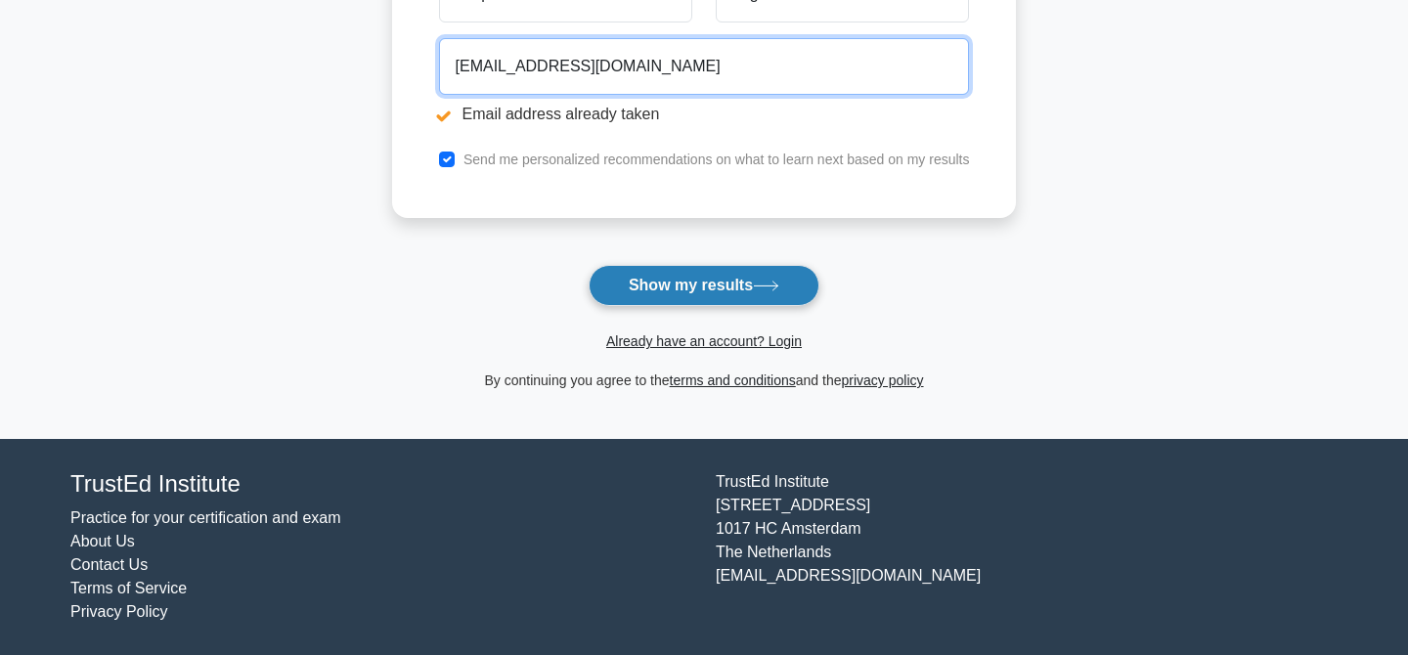
type input "deepaj@hotmail.com"
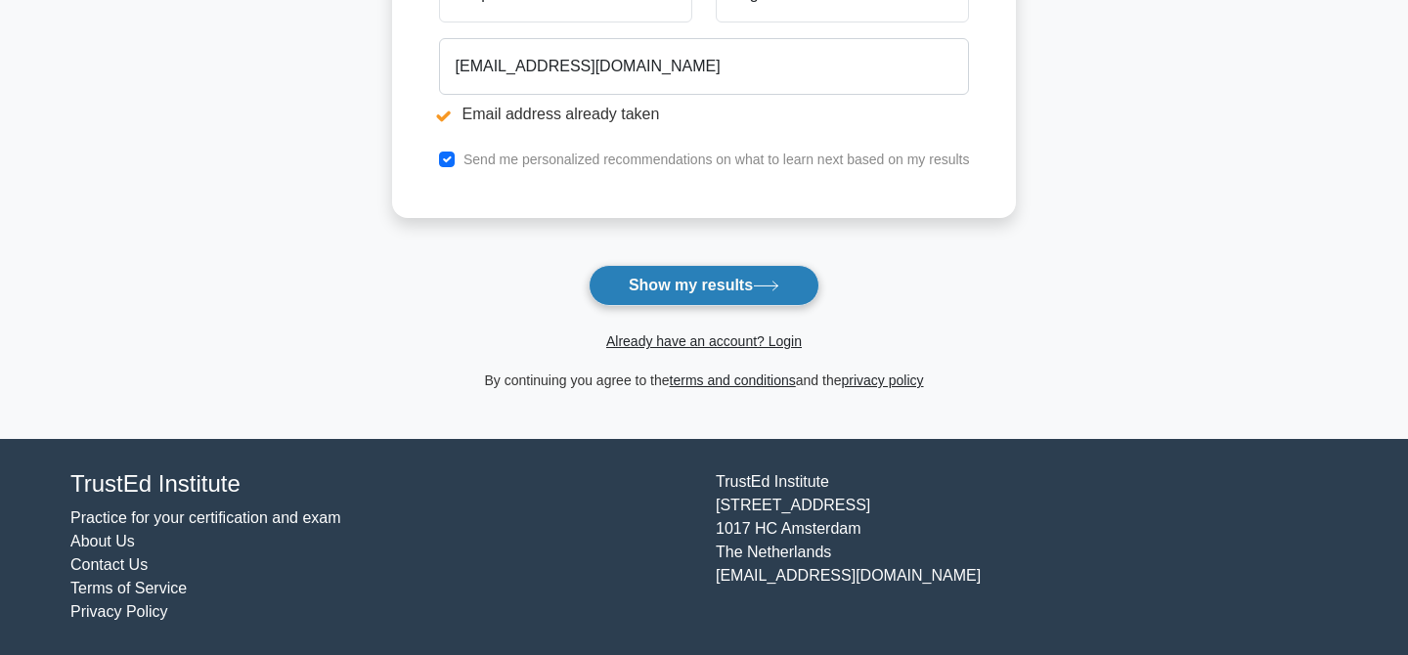
click at [696, 295] on button "Show my results" at bounding box center [704, 285] width 231 height 41
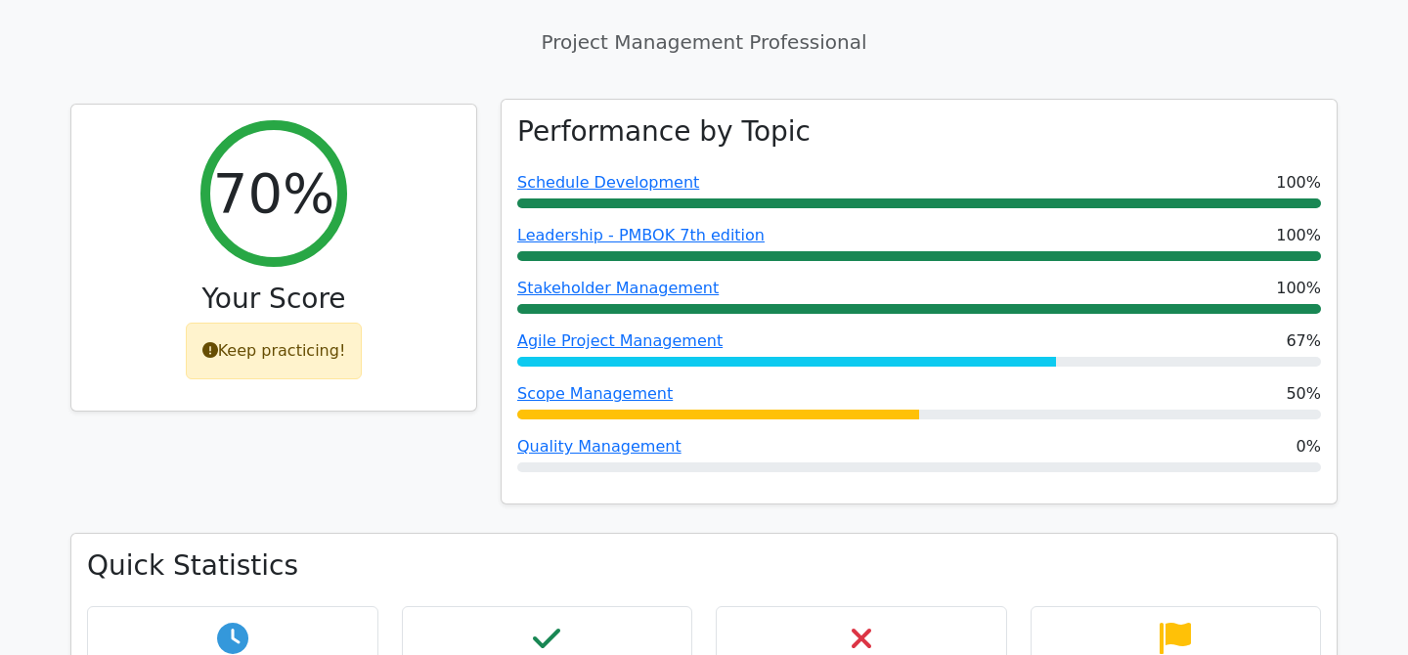
scroll to position [673, 0]
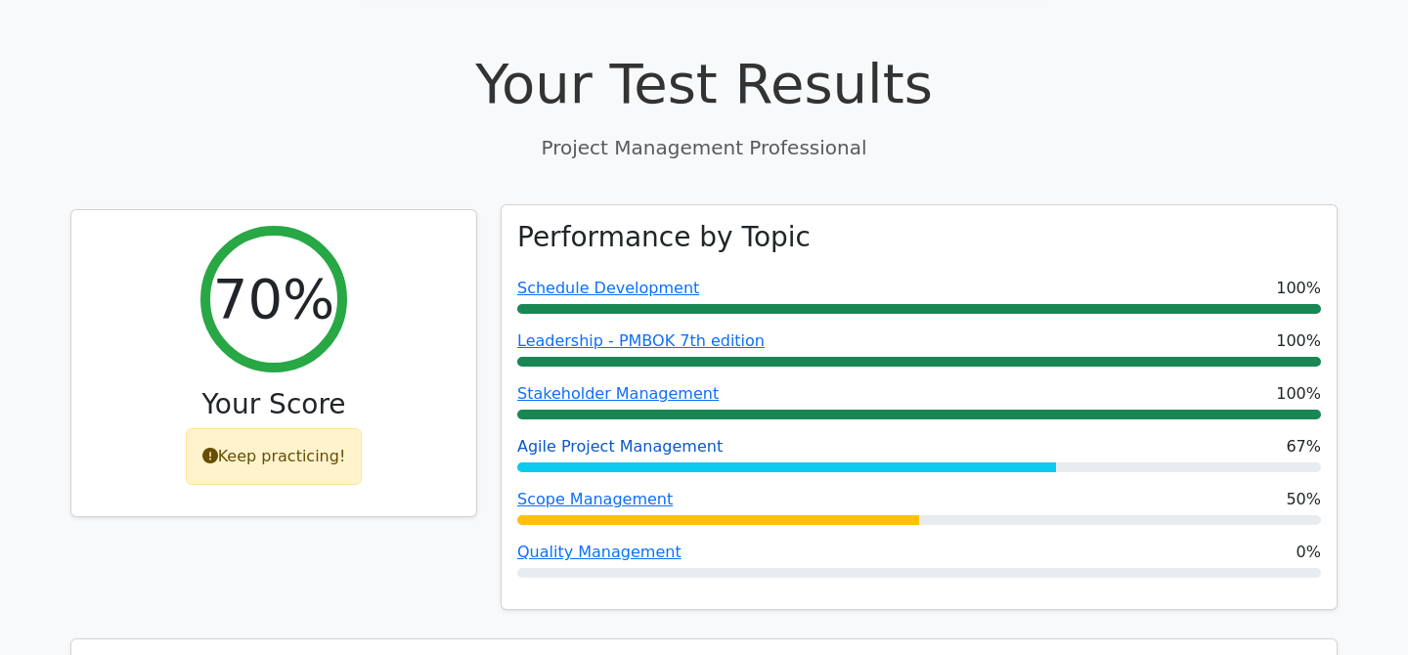
click at [576, 437] on link "Agile Project Management" at bounding box center [619, 446] width 205 height 19
